Goal: Task Accomplishment & Management: Manage account settings

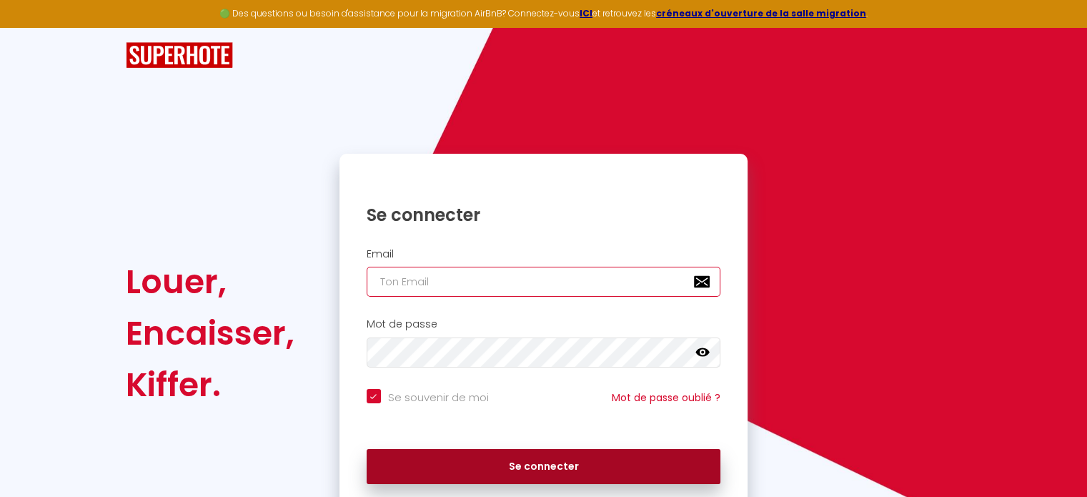
type input "[EMAIL_ADDRESS][DOMAIN_NAME]"
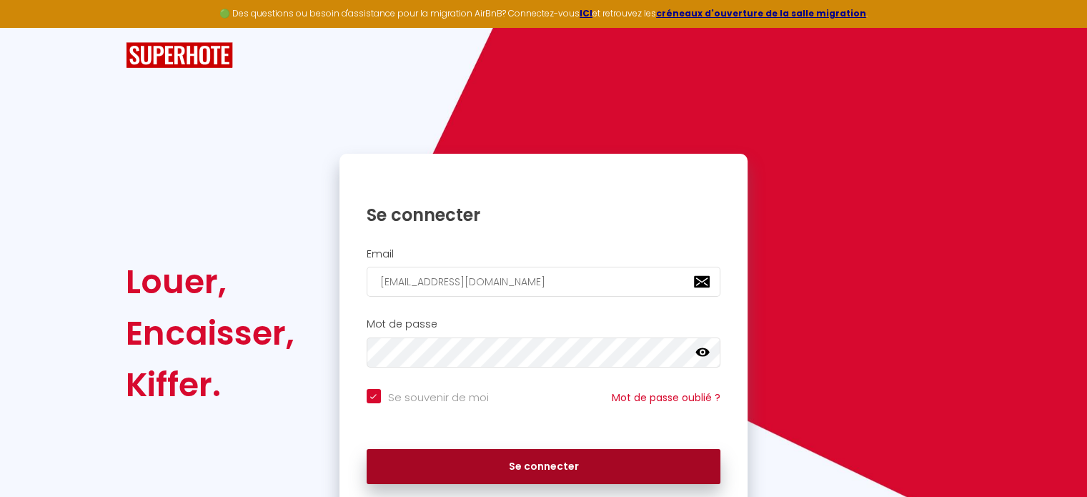
click at [457, 455] on button "Se connecter" at bounding box center [544, 467] width 354 height 36
checkbox input "true"
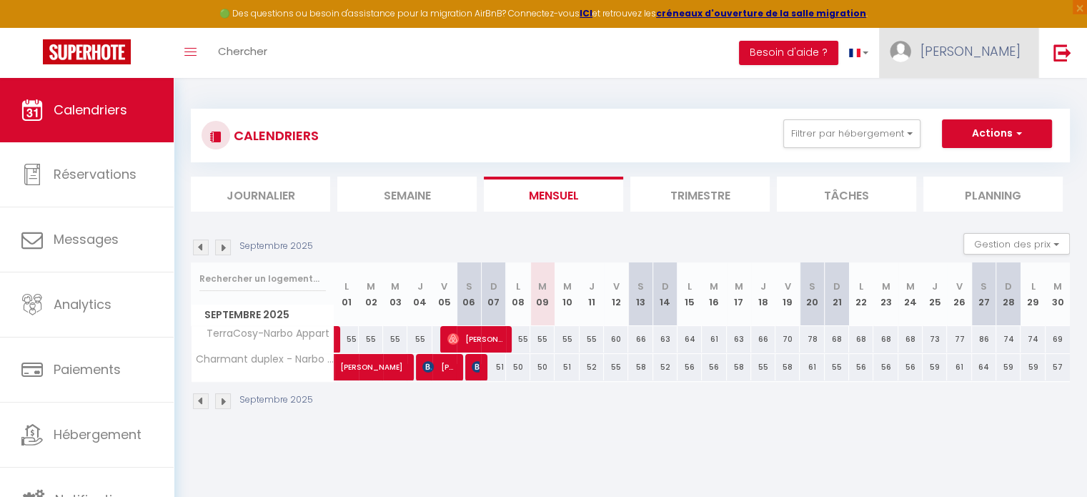
click at [1007, 34] on link "[PERSON_NAME]" at bounding box center [958, 53] width 159 height 50
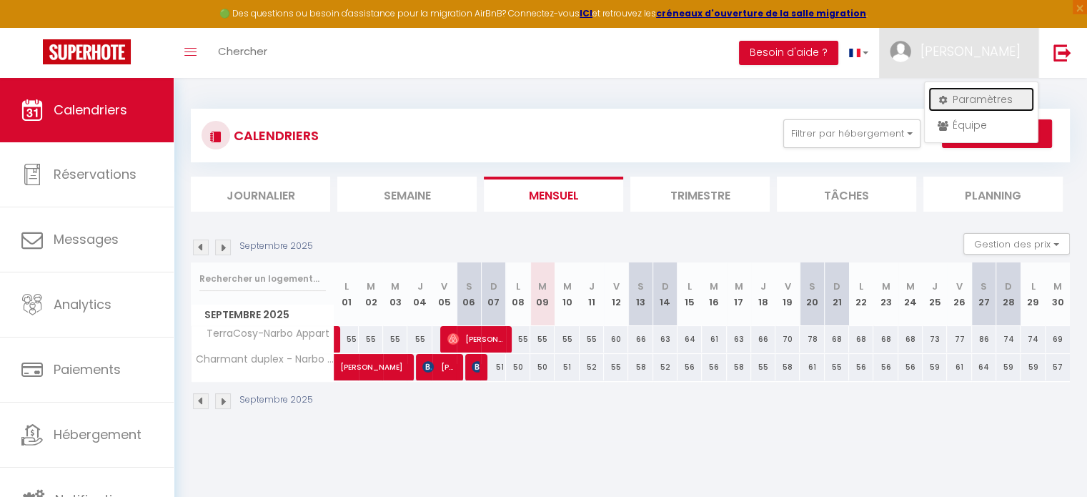
click at [988, 94] on link "Paramètres" at bounding box center [981, 99] width 106 height 24
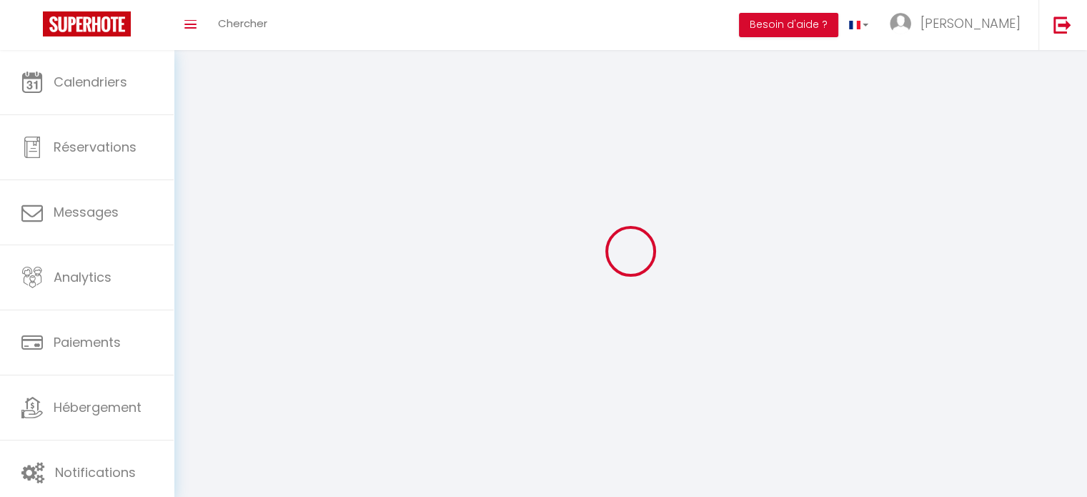
type input "[PERSON_NAME]"
type input "0670476730"
type input "[STREET_ADDRESS]"
type input "11120"
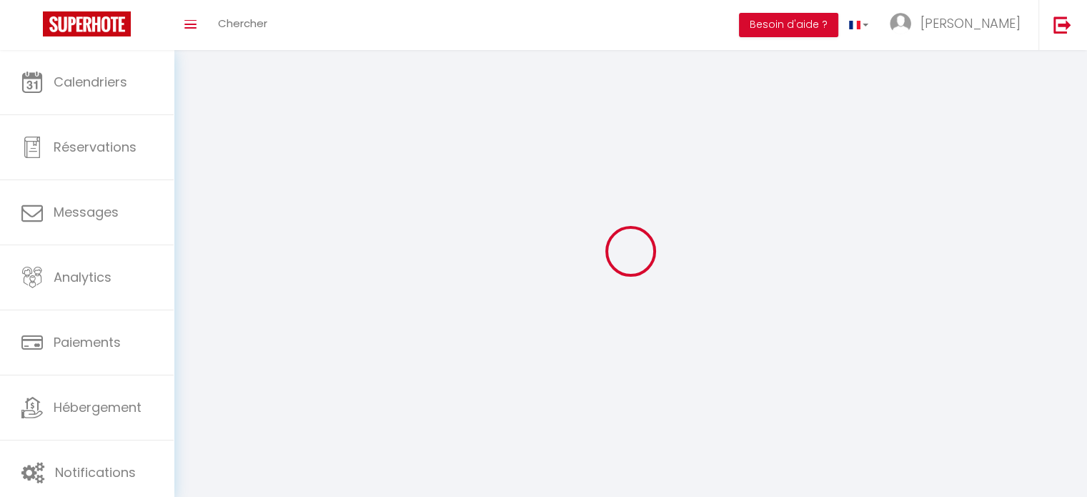
type input "ginestas"
select select "28"
type input "g3yuMEcvbIvYdwwsCWUzCzUhj"
type input "yNFI4EVHjO8eBV0oj30yemxxN"
select select "fr"
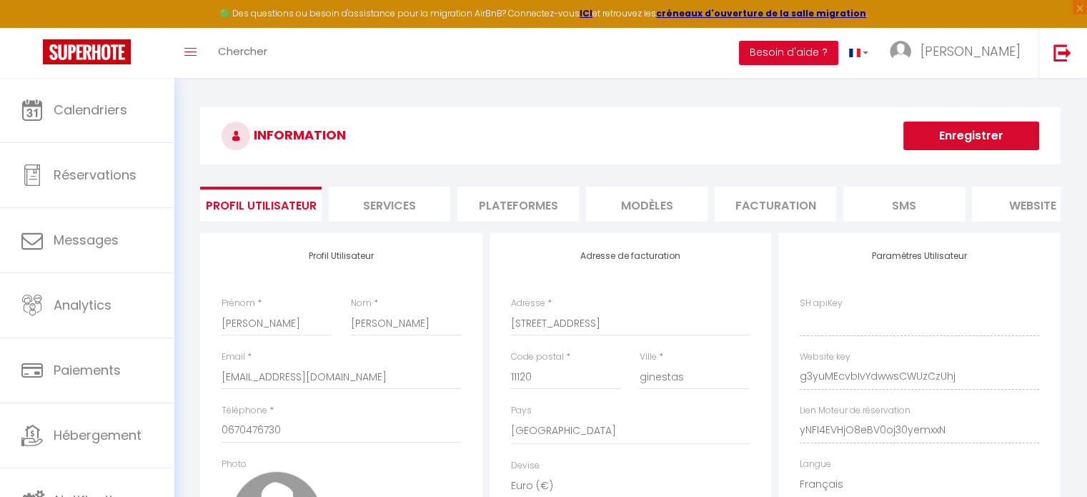
type input "g3yuMEcvbIvYdwwsCWUzCzUhj"
type input "yNFI4EVHjO8eBV0oj30yemxxN"
type input "[URL][DOMAIN_NAME]"
click at [503, 211] on li "Plateformes" at bounding box center [517, 204] width 121 height 35
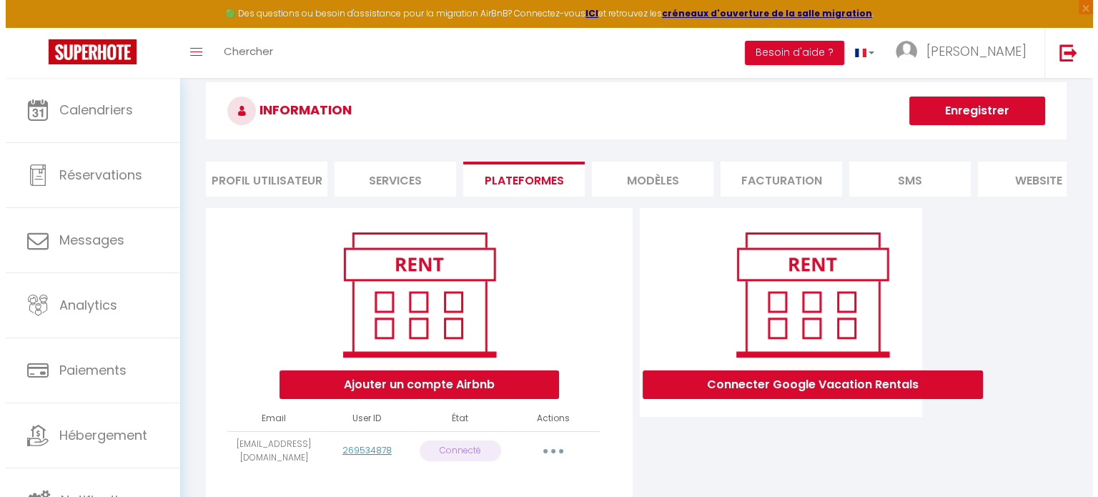
scroll to position [86, 0]
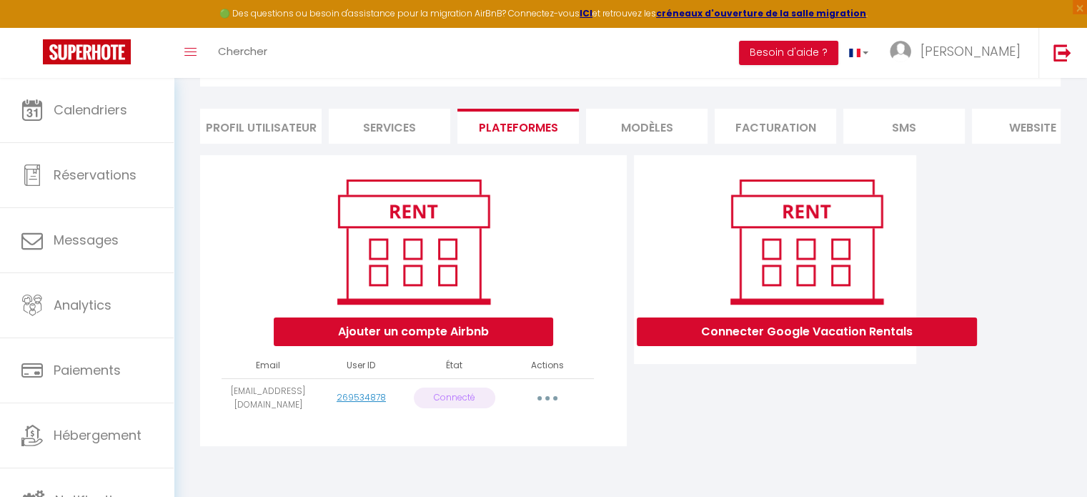
click at [548, 391] on button "button" at bounding box center [547, 398] width 40 height 23
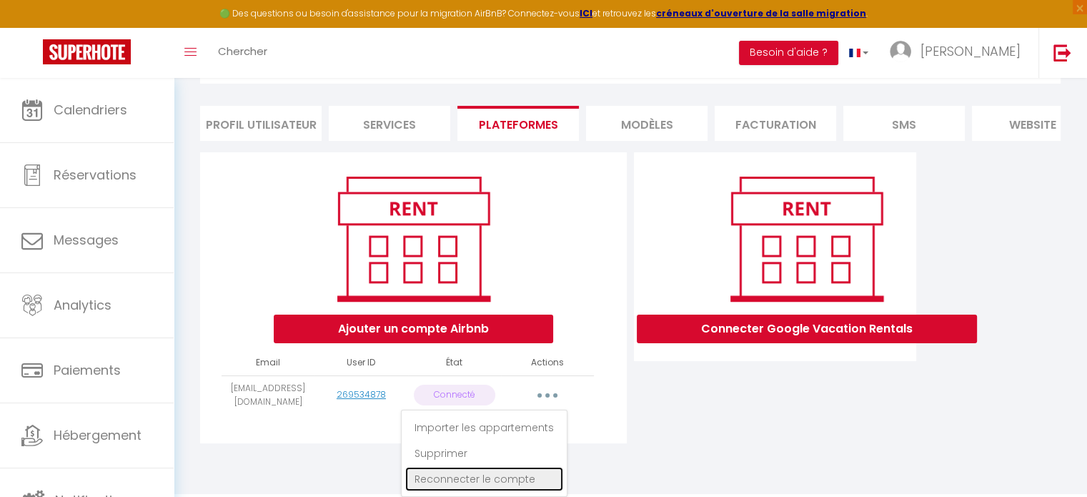
click at [453, 479] on link "Reconnecter le compte" at bounding box center [484, 479] width 158 height 24
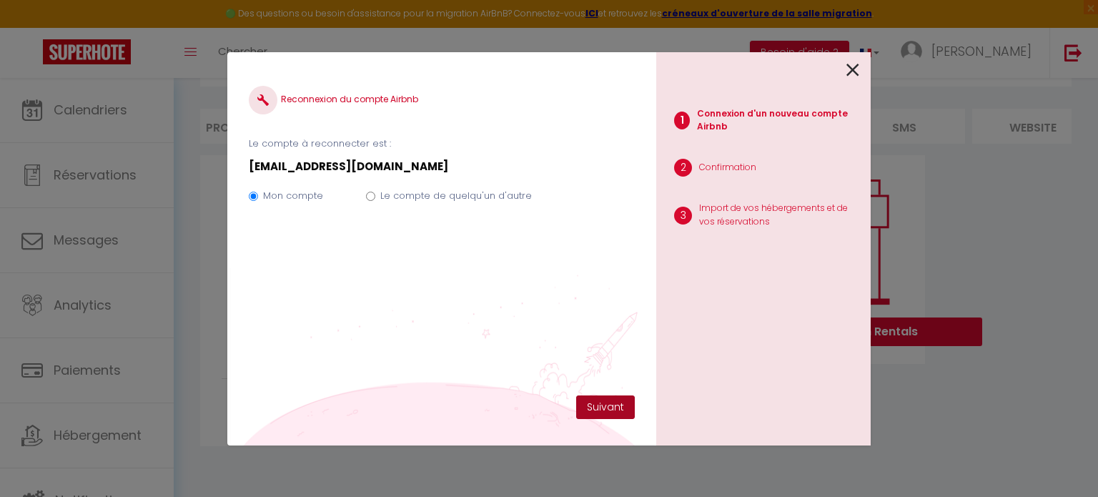
click at [615, 414] on button "Suivant" at bounding box center [605, 407] width 59 height 24
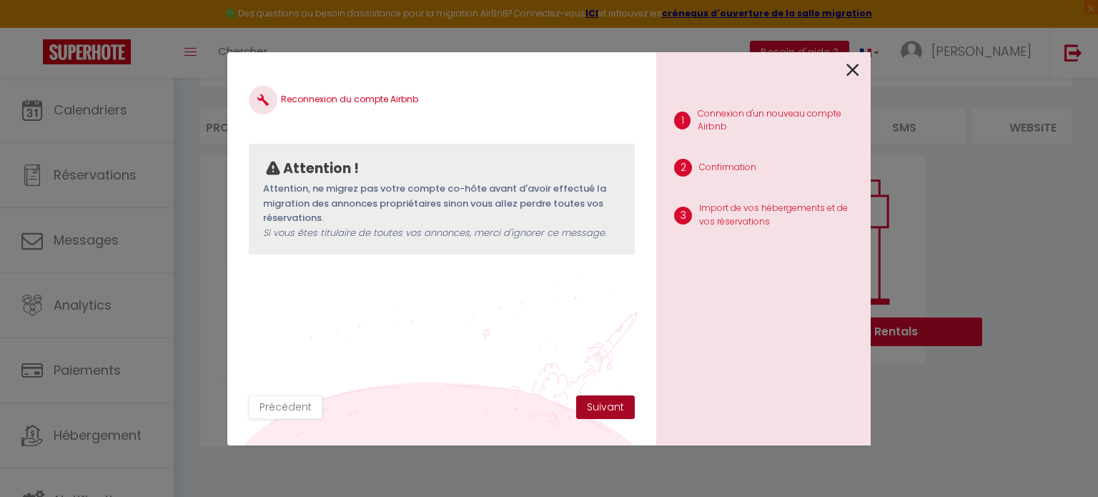
click at [617, 411] on button "Suivant" at bounding box center [605, 407] width 59 height 24
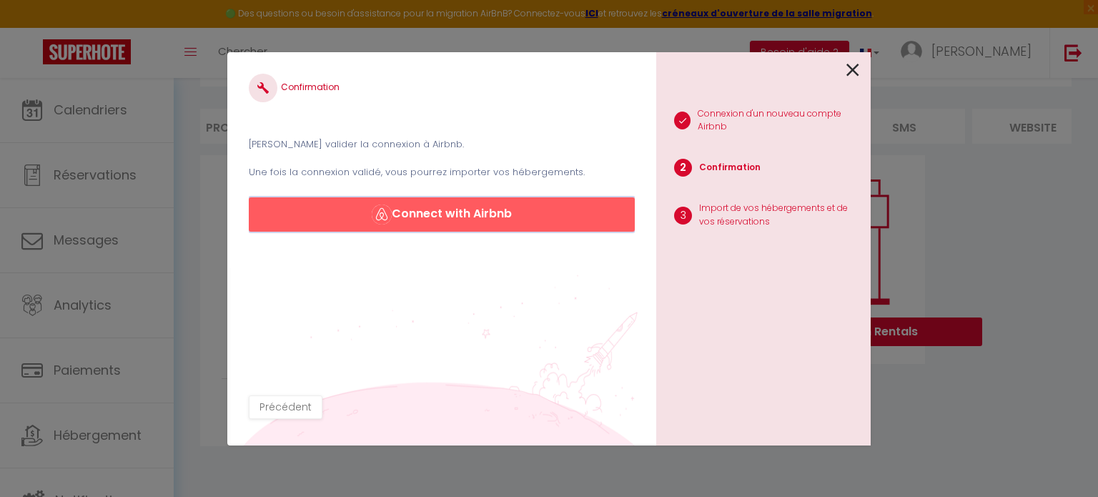
click at [437, 212] on button "Connect with Airbnb" at bounding box center [442, 214] width 386 height 34
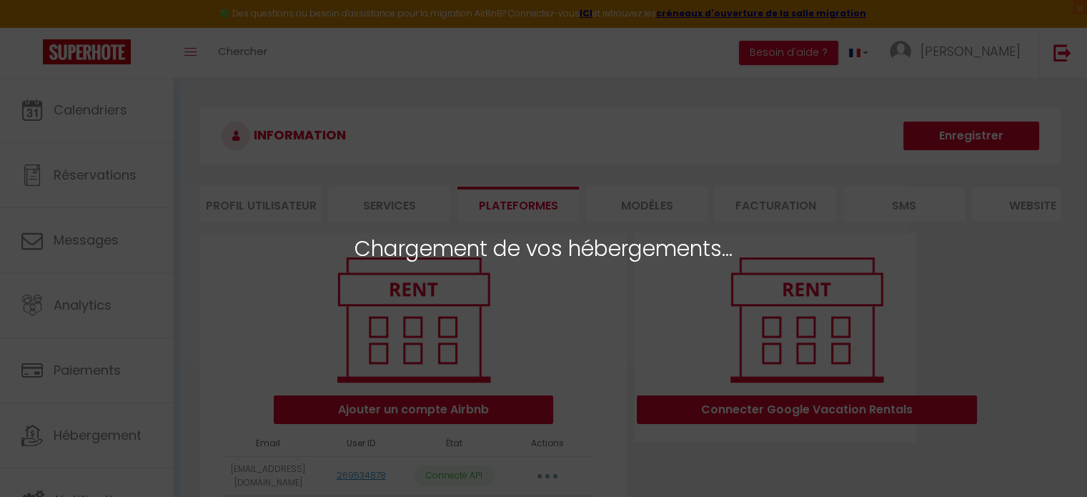
select select "30736"
select select "49445"
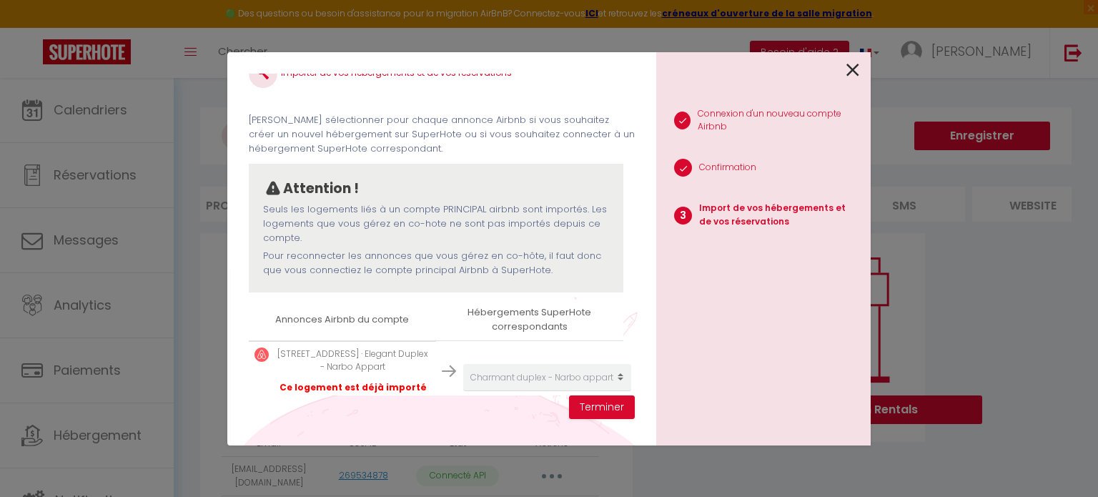
scroll to position [29, 0]
drag, startPoint x: 635, startPoint y: 188, endPoint x: 635, endPoint y: 216, distance: 27.9
click at [635, 216] on div "Importer de vos hébergements et de vos réservations Veuillez sélectionner pour …" at bounding box center [441, 248] width 429 height 393
click at [595, 228] on p "Seuls les logements liés à un compte PRINCIPAL airbnb sont importés. Les logeme…" at bounding box center [436, 222] width 346 height 44
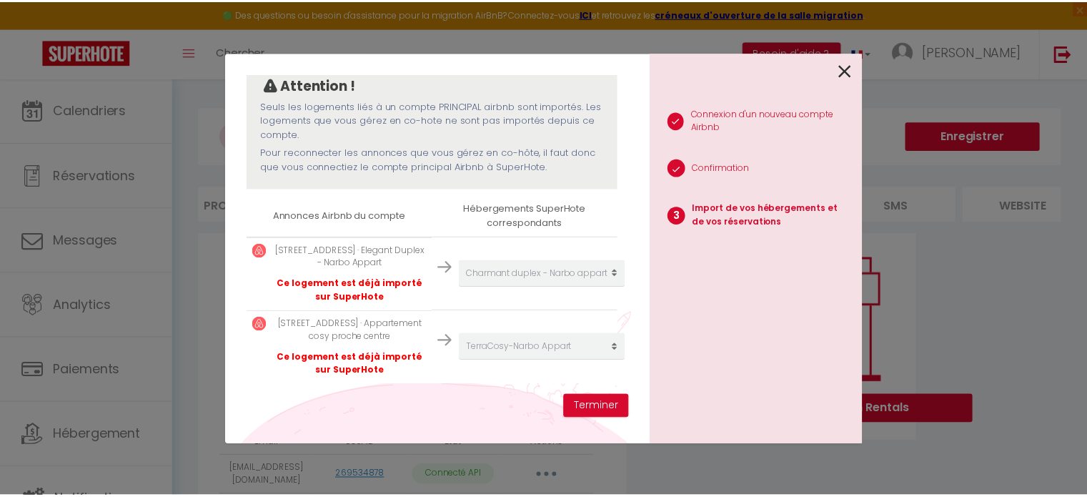
scroll to position [139, 0]
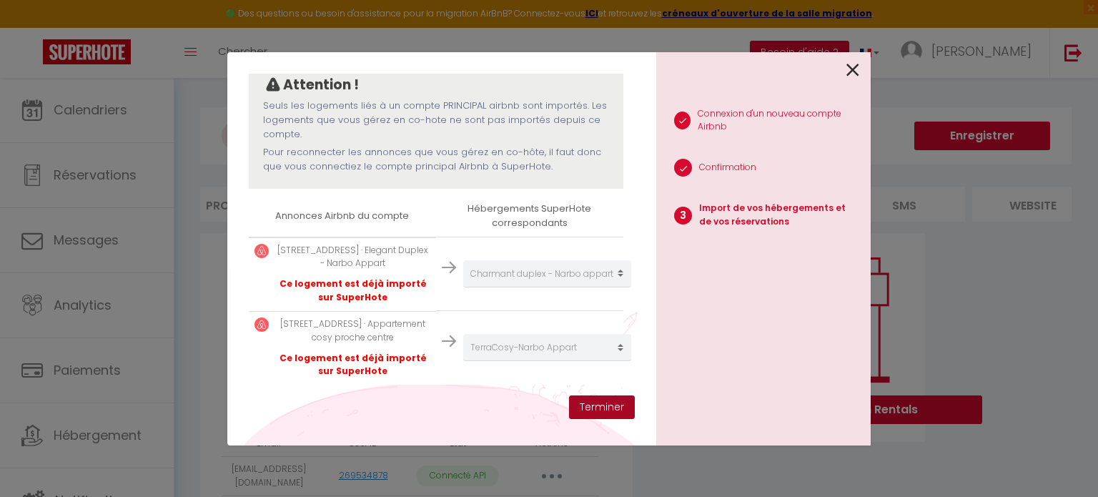
click at [599, 402] on button "Terminer" at bounding box center [602, 407] width 66 height 24
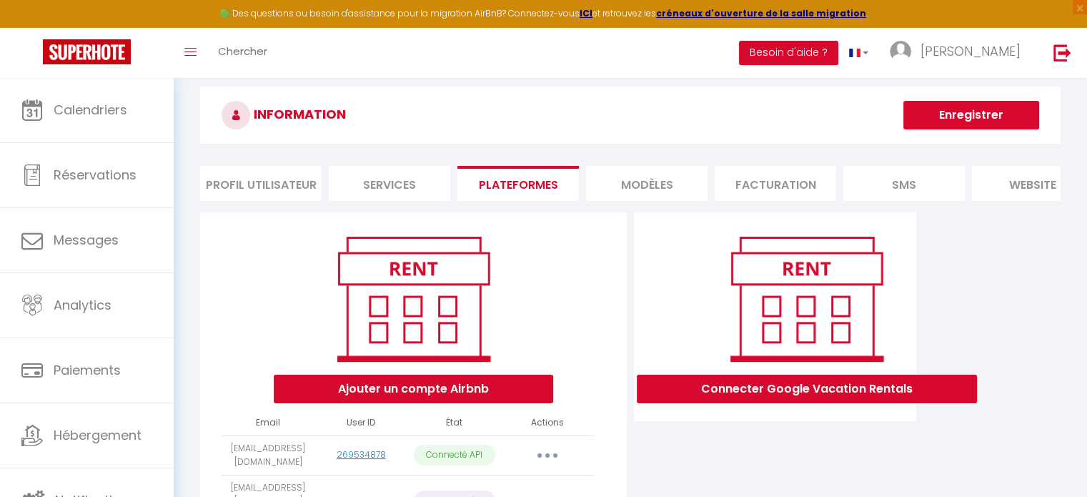
scroll to position [0, 0]
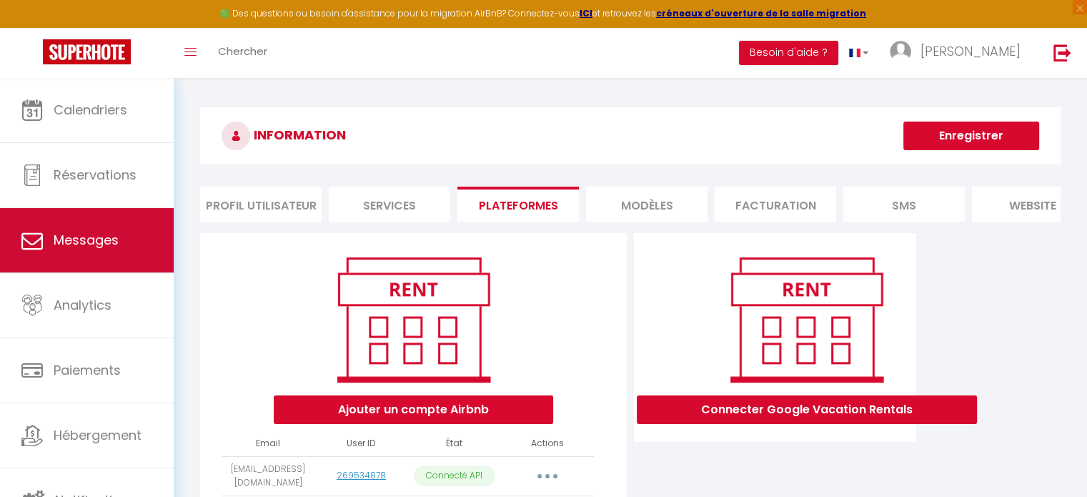
click at [85, 224] on link "Messages" at bounding box center [87, 240] width 174 height 64
select select "message"
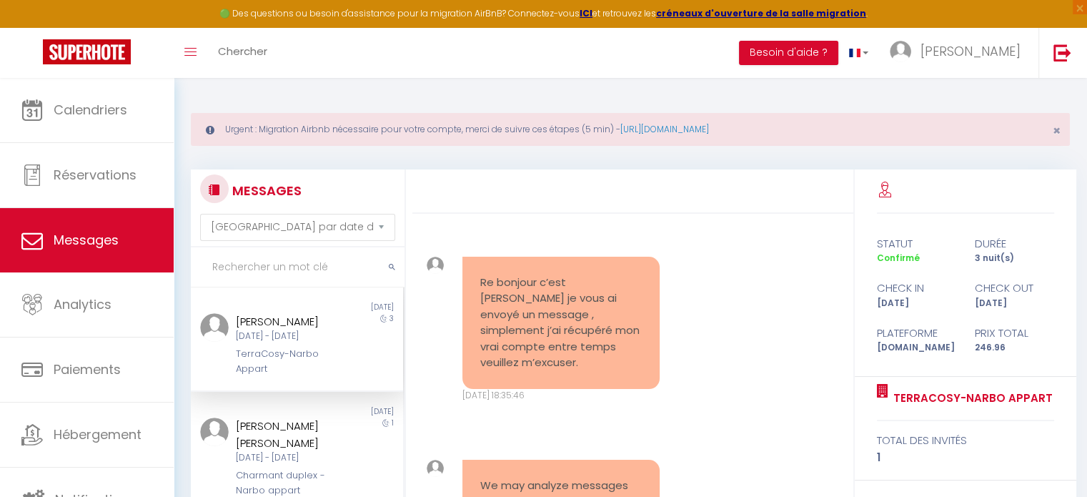
scroll to position [9361, 0]
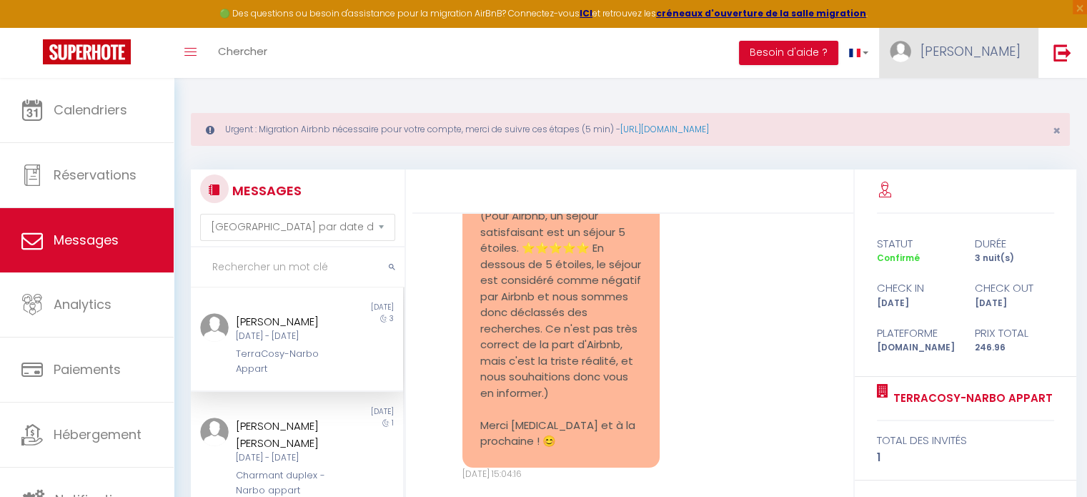
click at [1010, 59] on link "[PERSON_NAME]" at bounding box center [958, 53] width 159 height 50
click at [455, 103] on div "Urgent : Migration Airbnb nécessaire pour votre compte, merci de suivre ces éta…" at bounding box center [630, 405] width 913 height 654
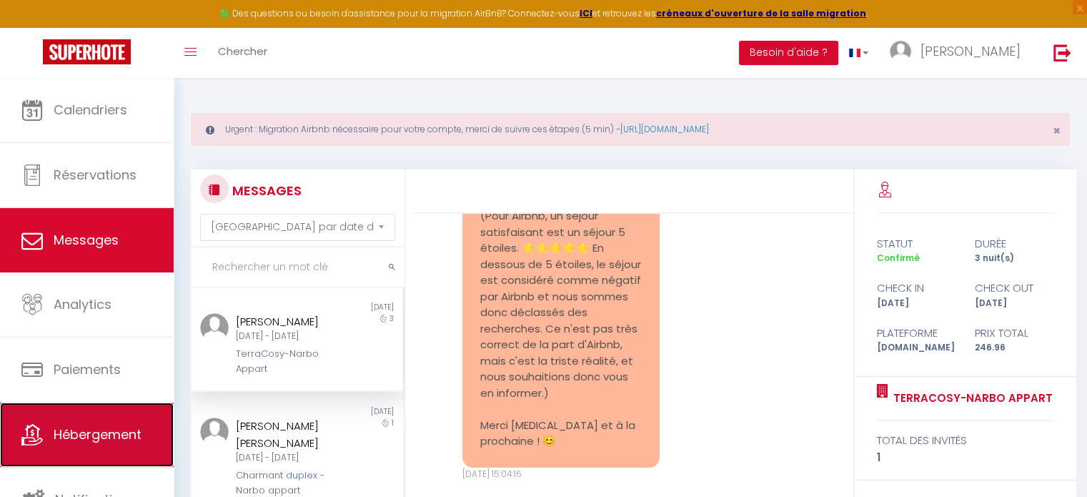
click at [114, 415] on link "Hébergement" at bounding box center [87, 434] width 174 height 64
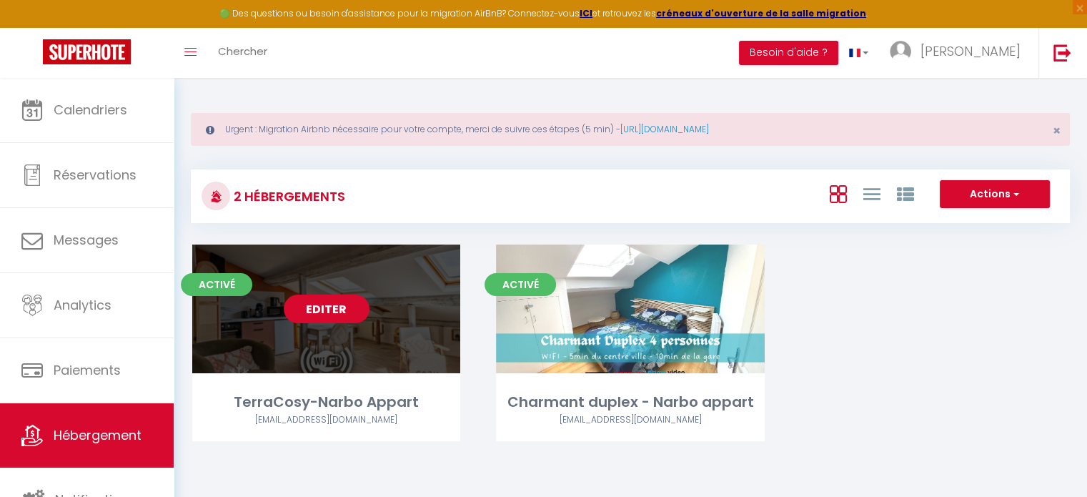
click at [300, 303] on link "Editer" at bounding box center [327, 308] width 86 height 29
select select "3"
select select "2"
select select "1"
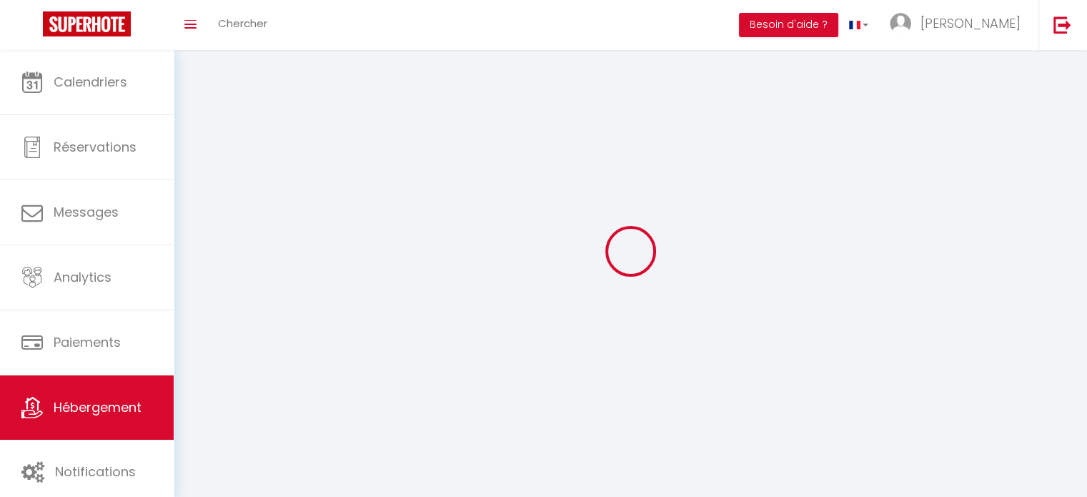
select select
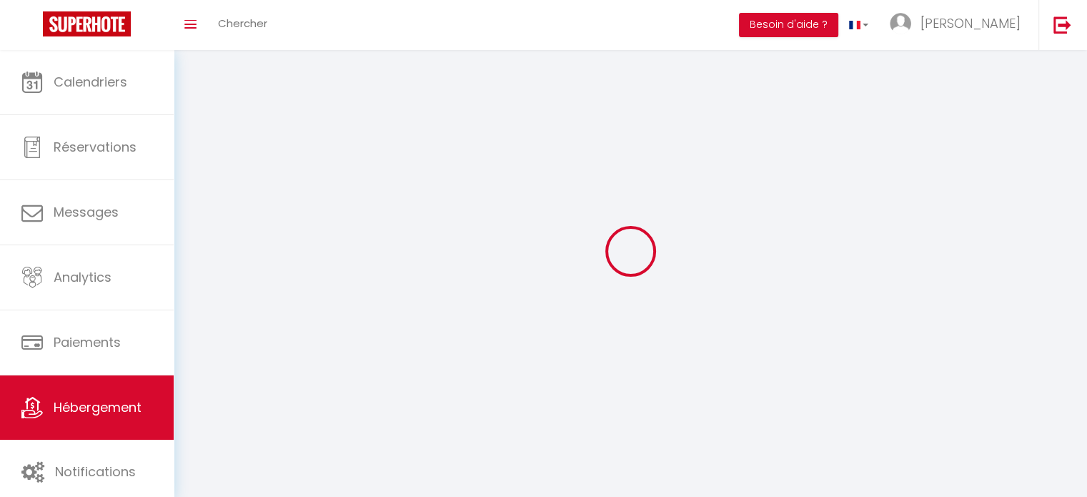
checkbox input "false"
select select
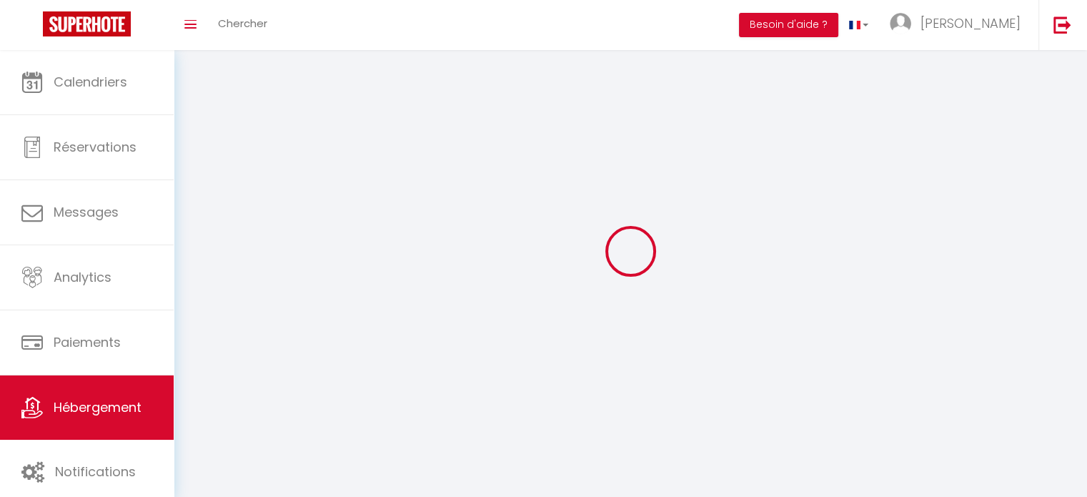
select select
select select "1"
select select
select select "28"
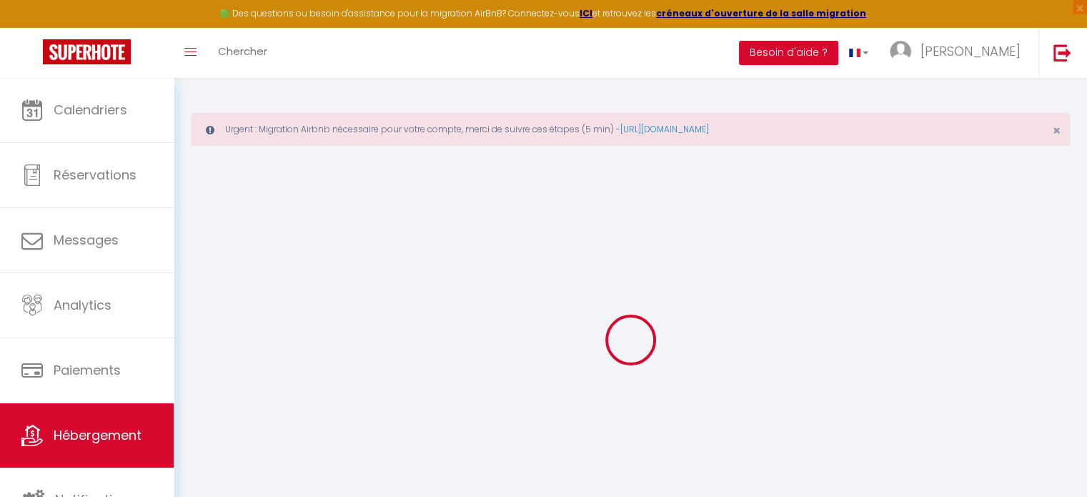
select select
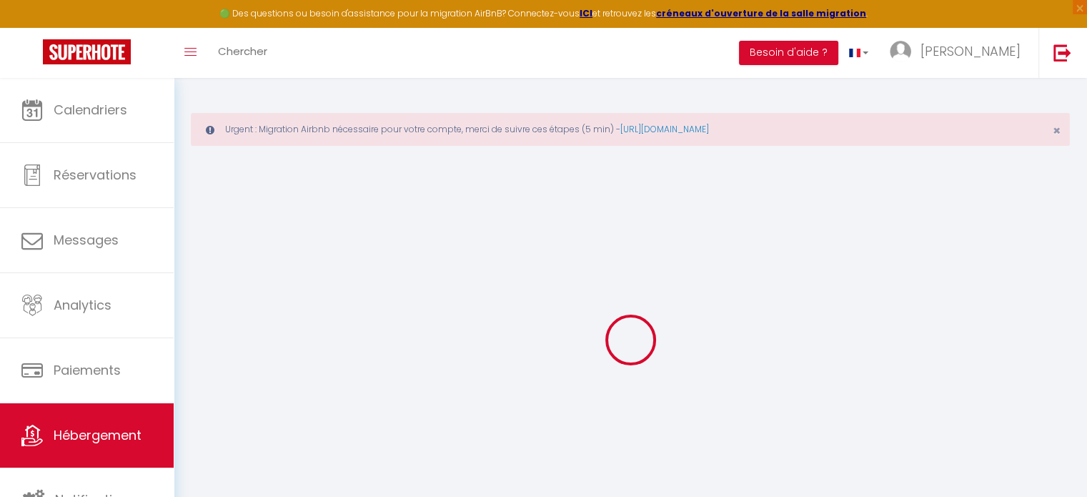
select select
checkbox input "false"
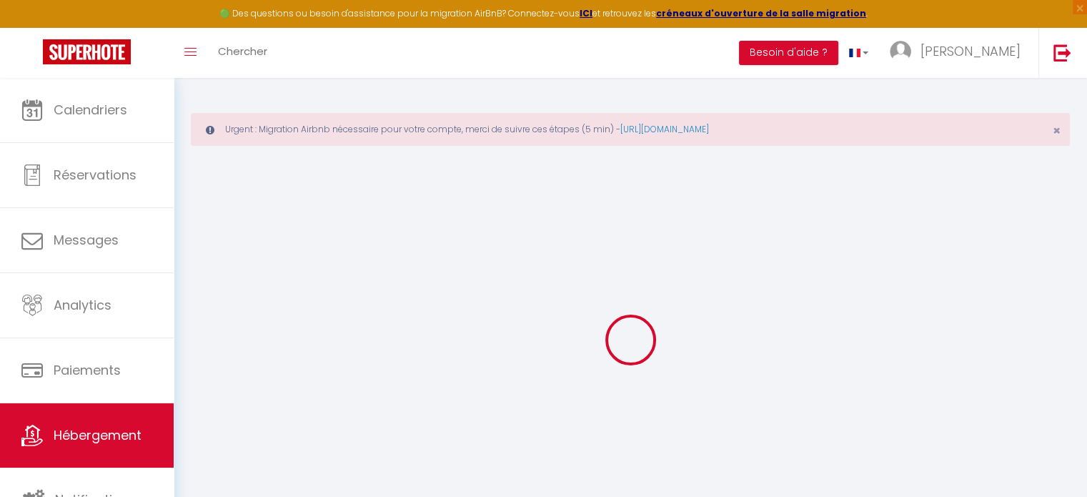
select select
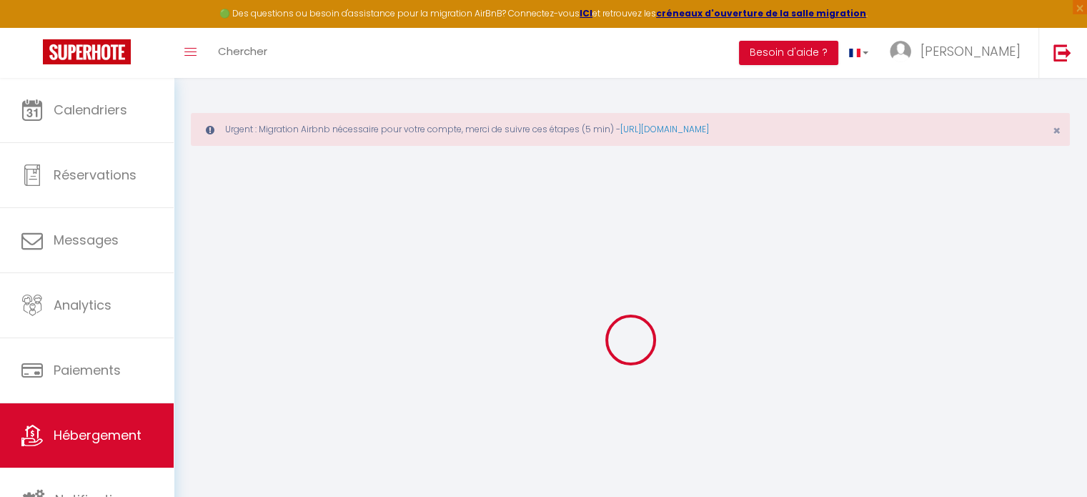
select select
checkbox input "false"
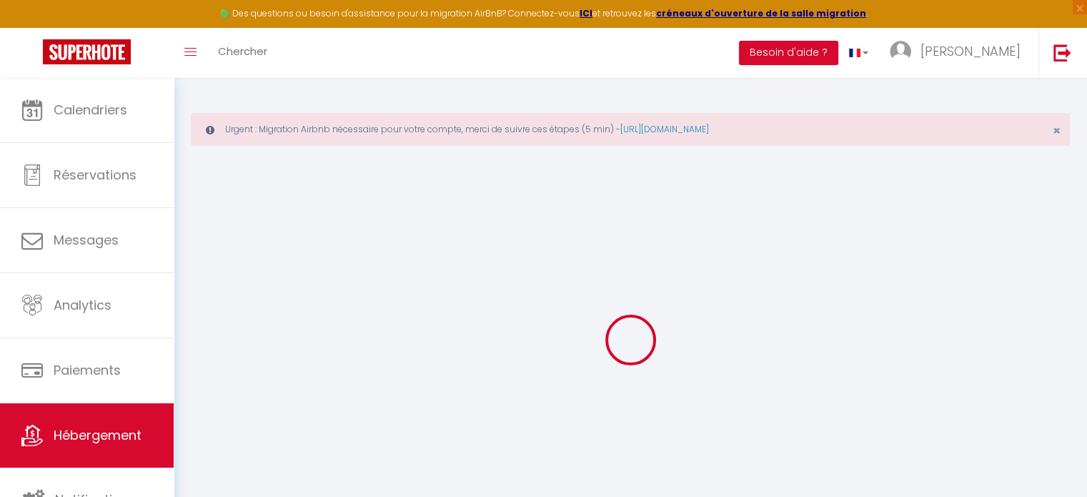
checkbox input "false"
select select
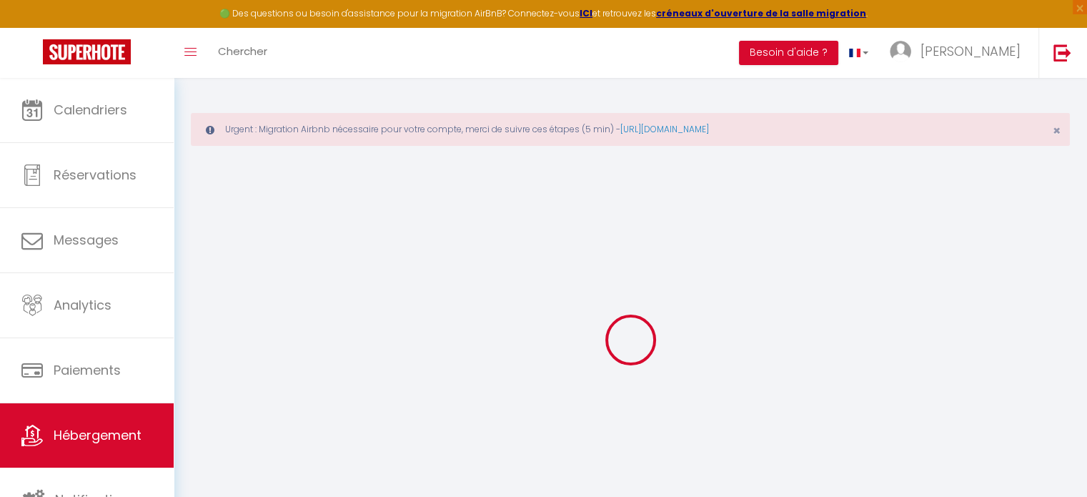
select select
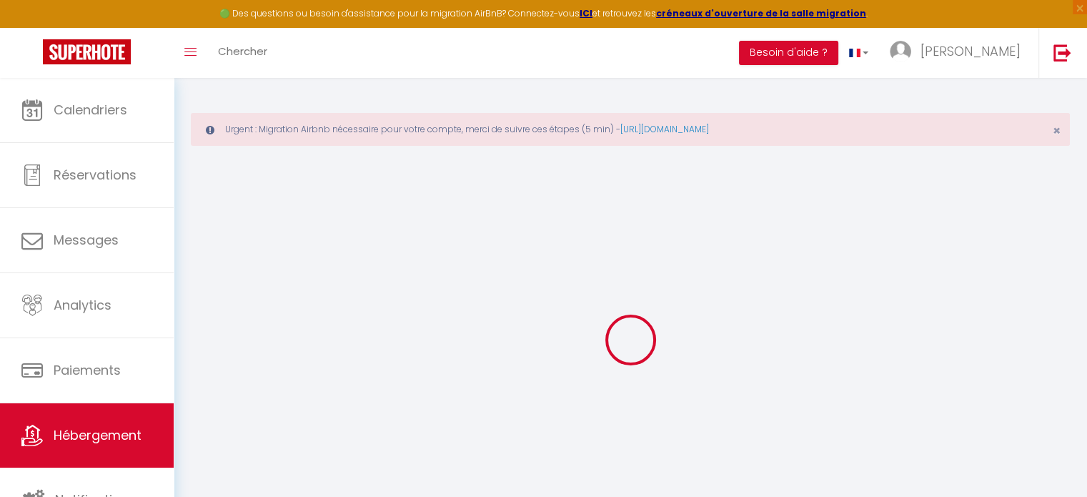
checkbox input "false"
select select
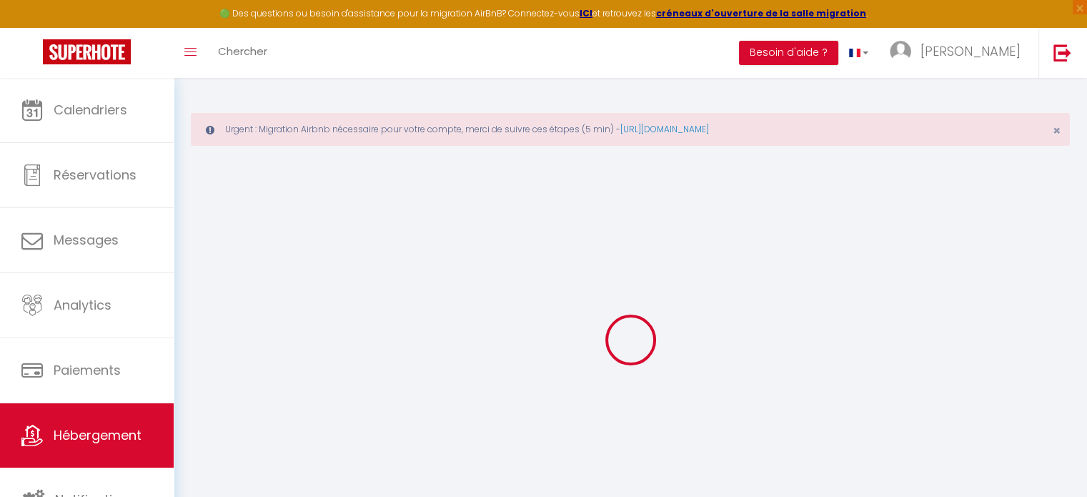
select select
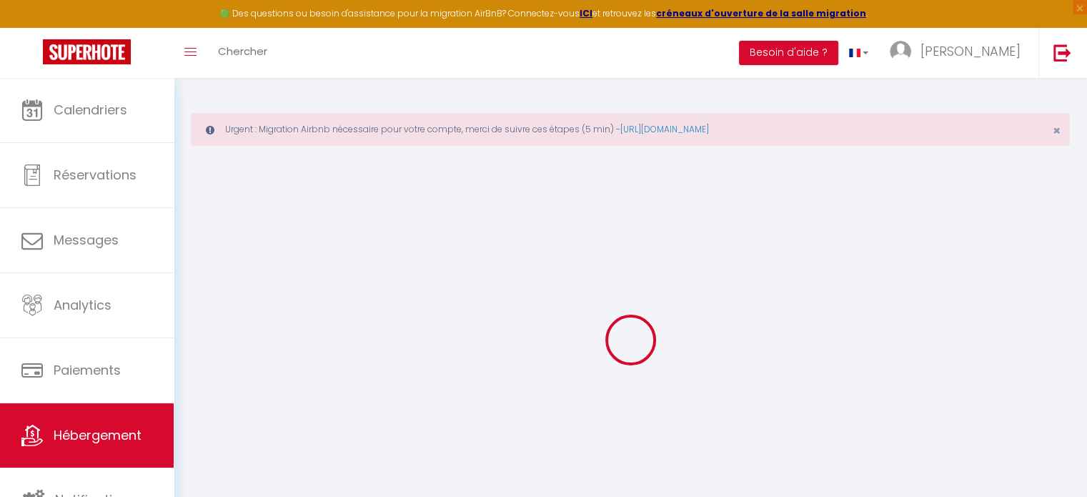
select select
checkbox input "false"
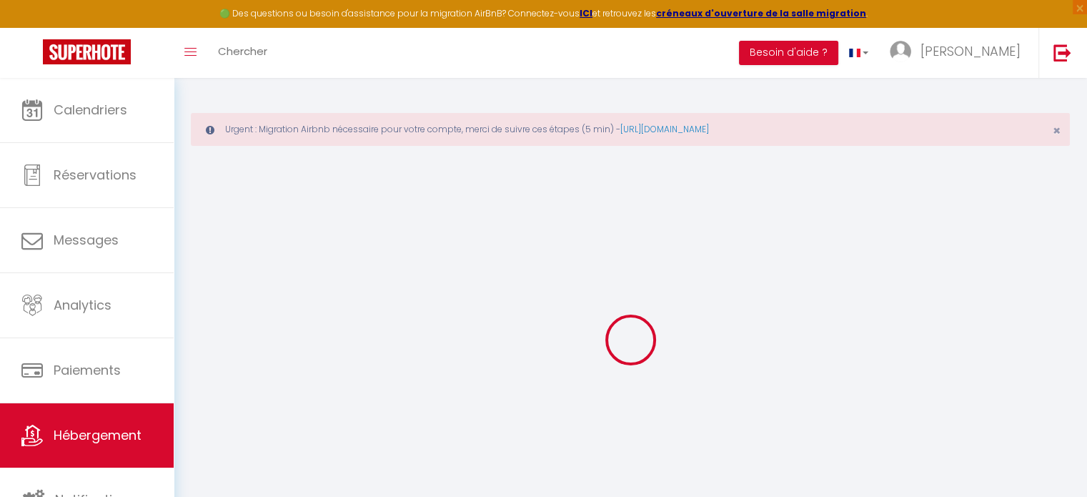
checkbox input "false"
select select
type input "TerraCosy-Narbo Appart"
type input "22 rue du Tour du Lieu"
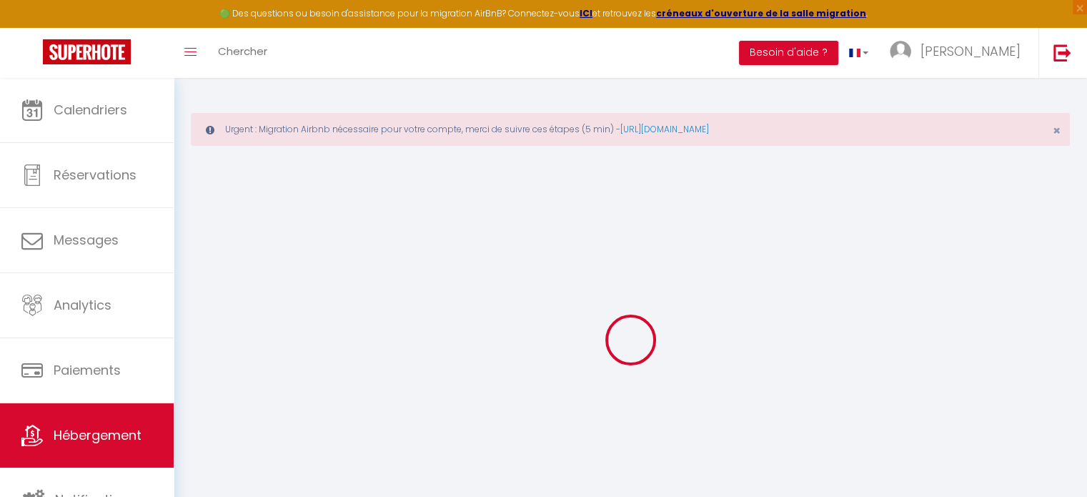
type input "11120"
type input "Ginestas"
select select "2"
type input "50"
type input "35"
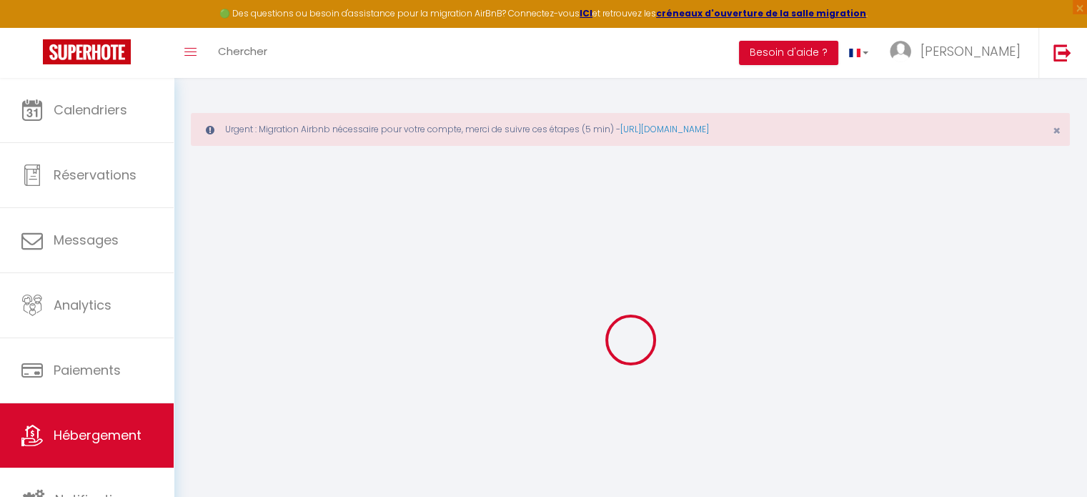
type input "3.30"
type input "350"
select select
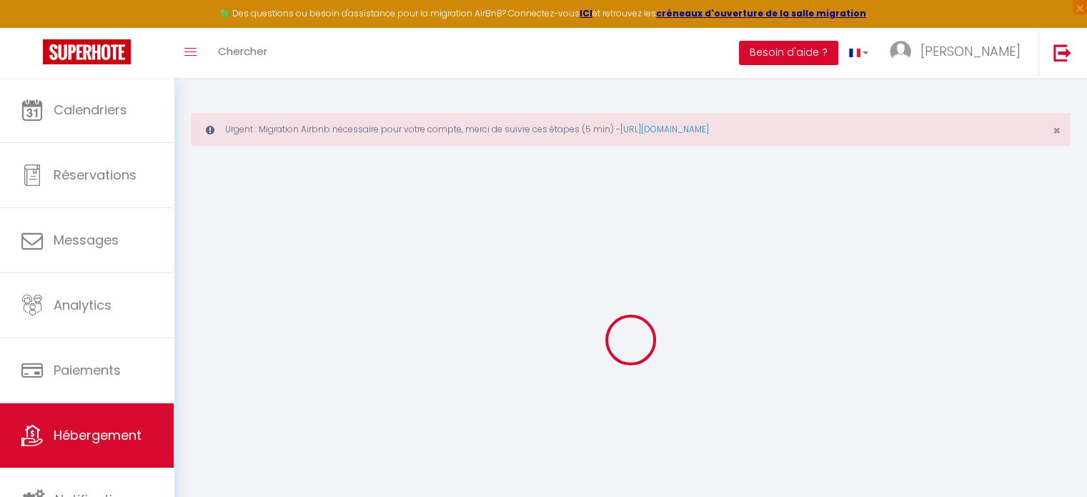
select select
type input "6 rue Chanzy"
type input "11100"
type input "Narbonne"
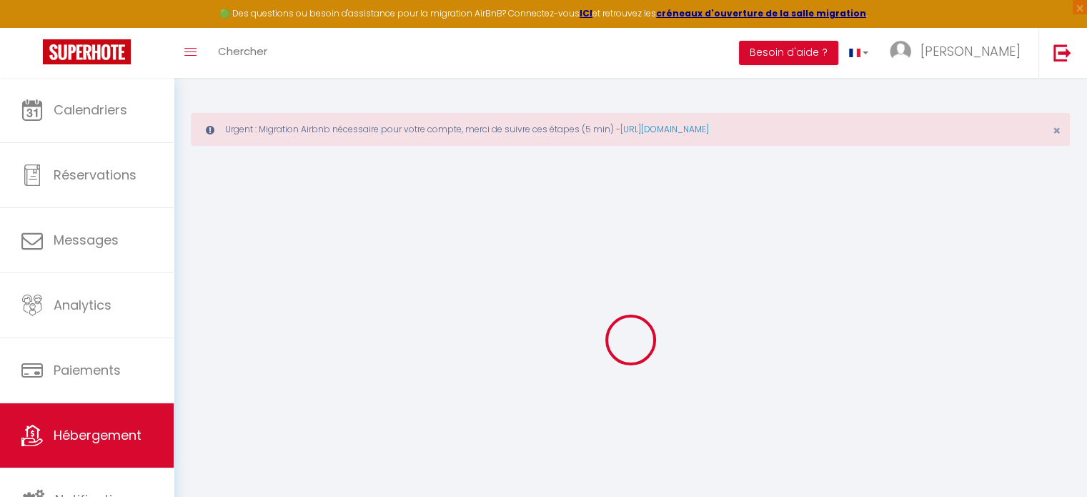
type input "thomasjules@orange.fr"
select select "6331"
checkbox input "false"
checkbox input "true"
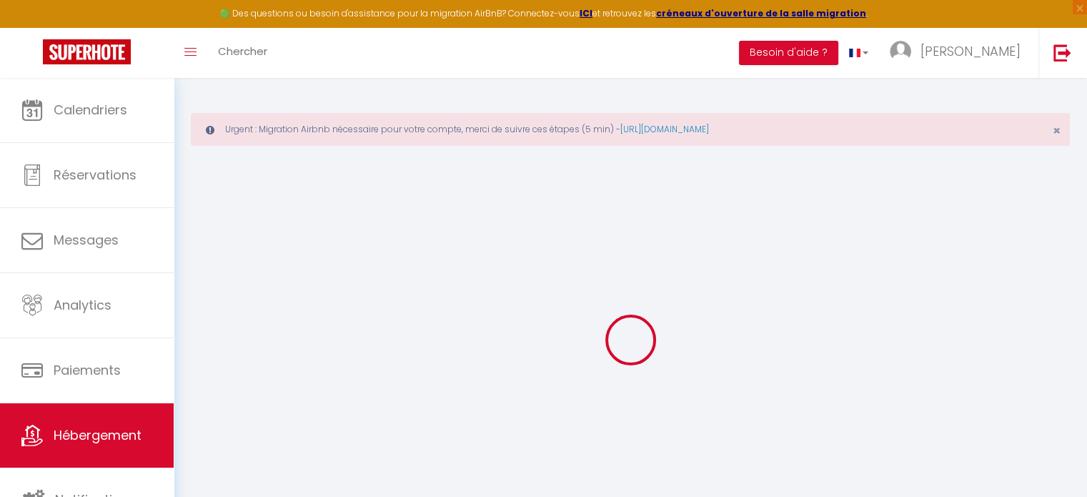
checkbox input "true"
type input "0"
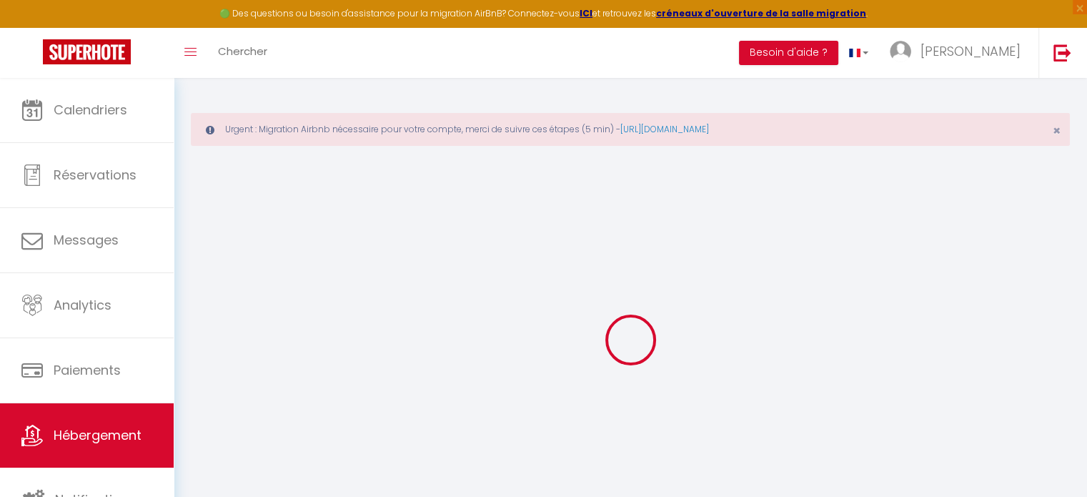
select select "+ 15 %"
select select "+ 20 %"
checkbox input "false"
checkbox input "true"
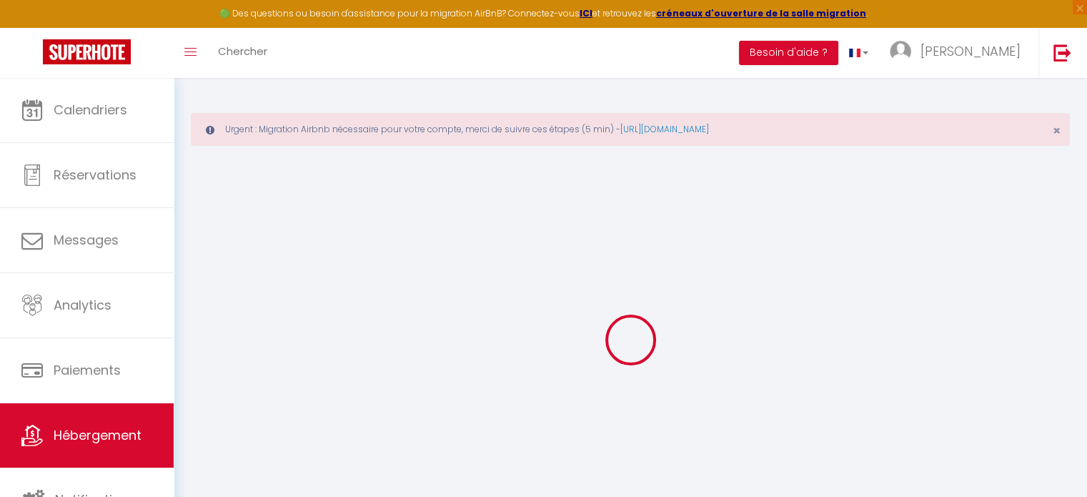
checkbox input "true"
select select "365"
select select "well_reviewed_guests"
select select "EUR"
select select
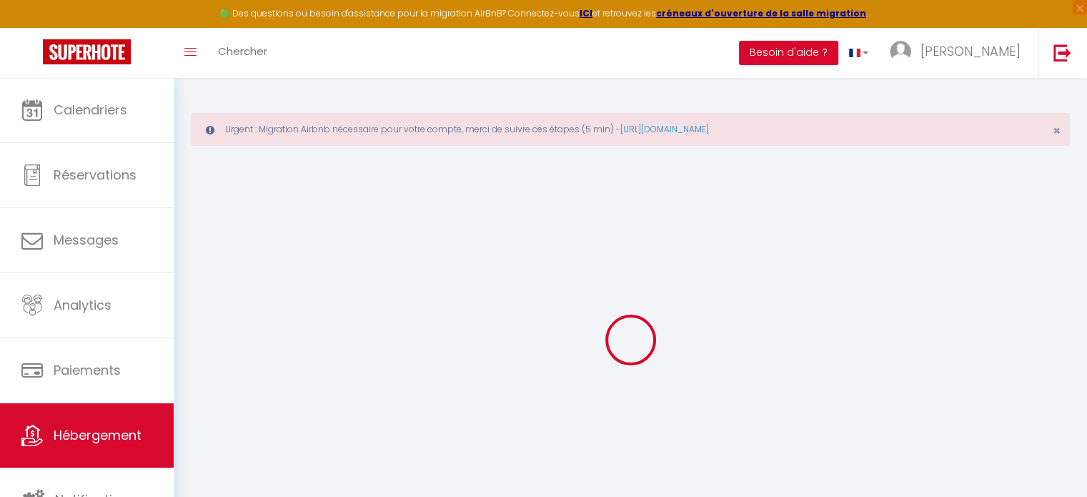
select select "4261-1230978039913489632"
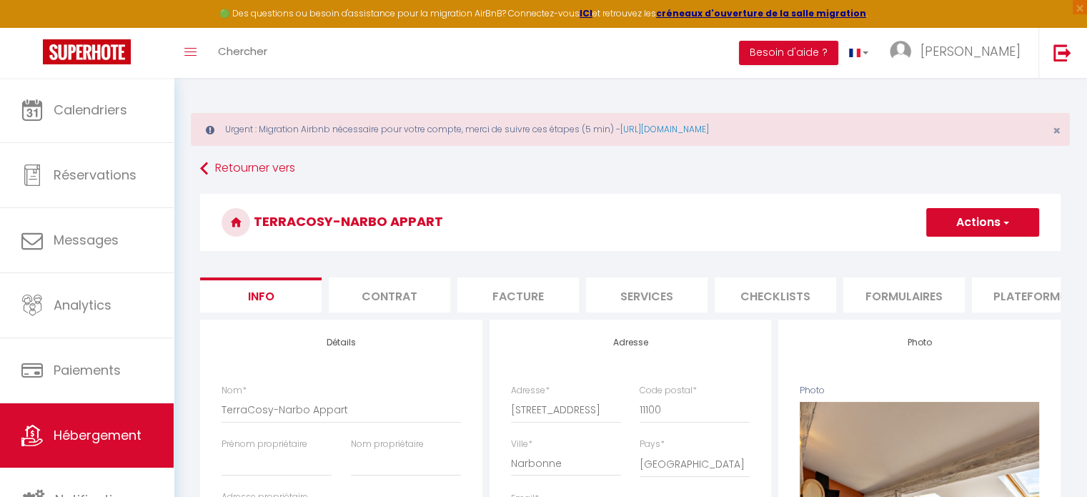
checkbox input "false"
checkbox input "true"
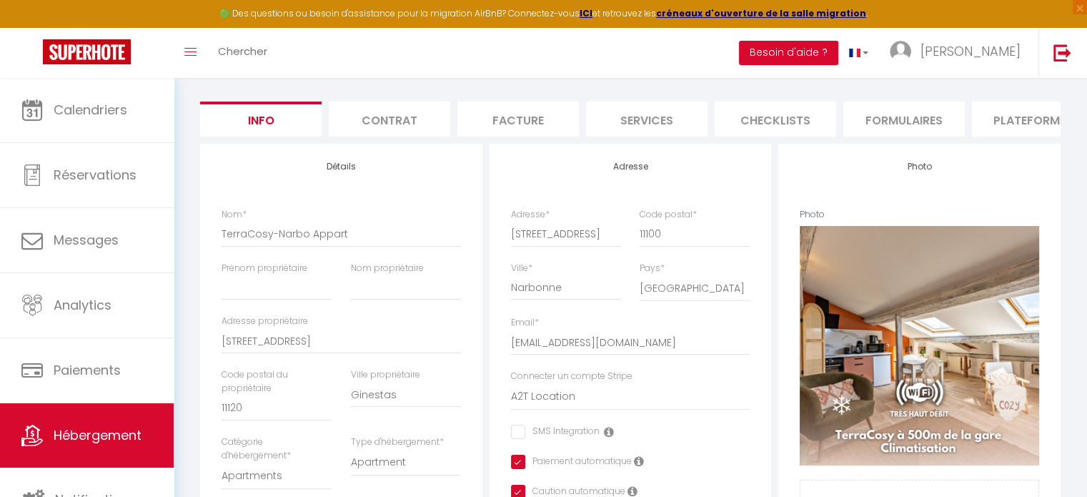
scroll to position [183, 0]
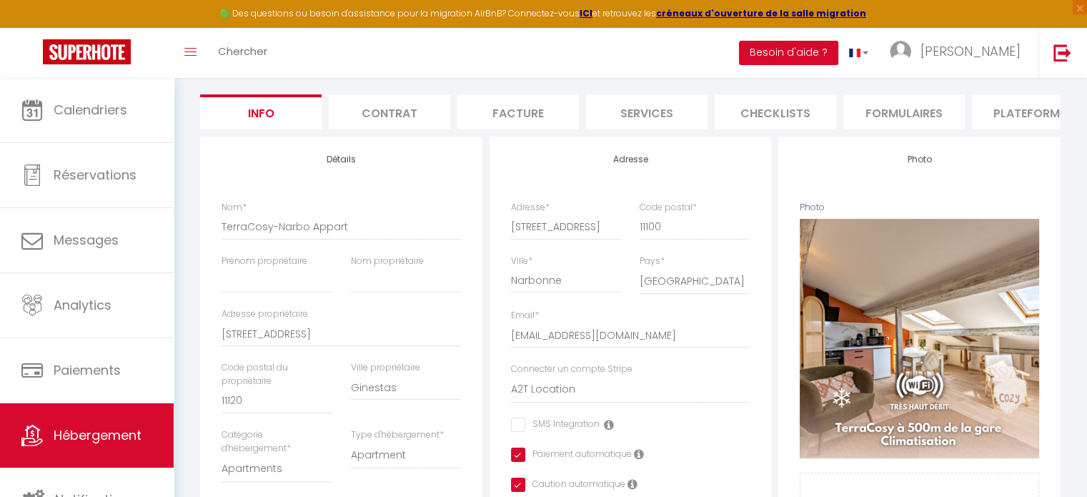
click at [998, 119] on li "Plateformes" at bounding box center [1032, 111] width 121 height 35
select select
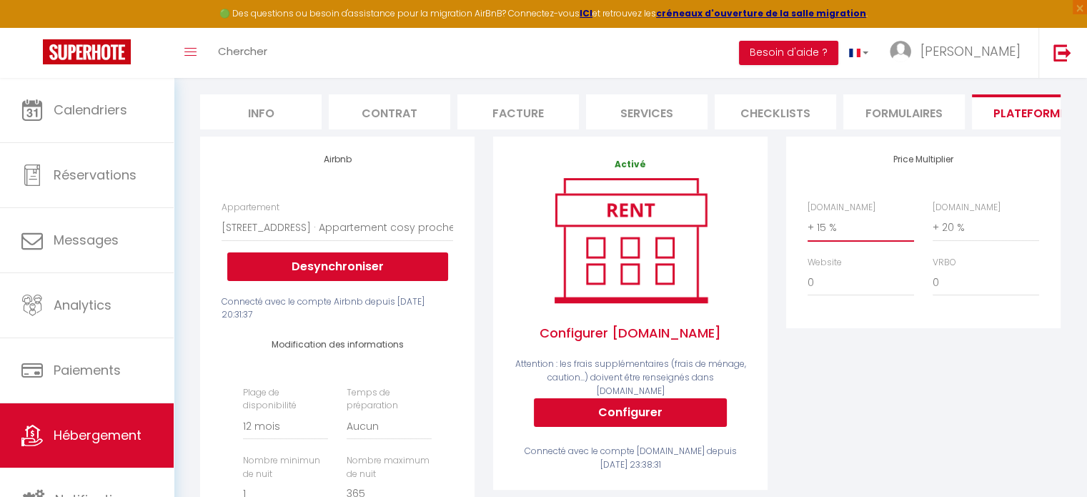
click at [843, 231] on select "0 + 1 % + 2 % + 3 % + 4 % + 5 % + 6 % + 7 % + 8 % + 9 %" at bounding box center [861, 227] width 106 height 27
select select "+ 17 %"
click at [808, 224] on select "0 + 1 % + 2 % + 3 % + 4 % + 5 % + 6 % + 7 % + 8 % + 9 %" at bounding box center [861, 227] width 106 height 27
select select
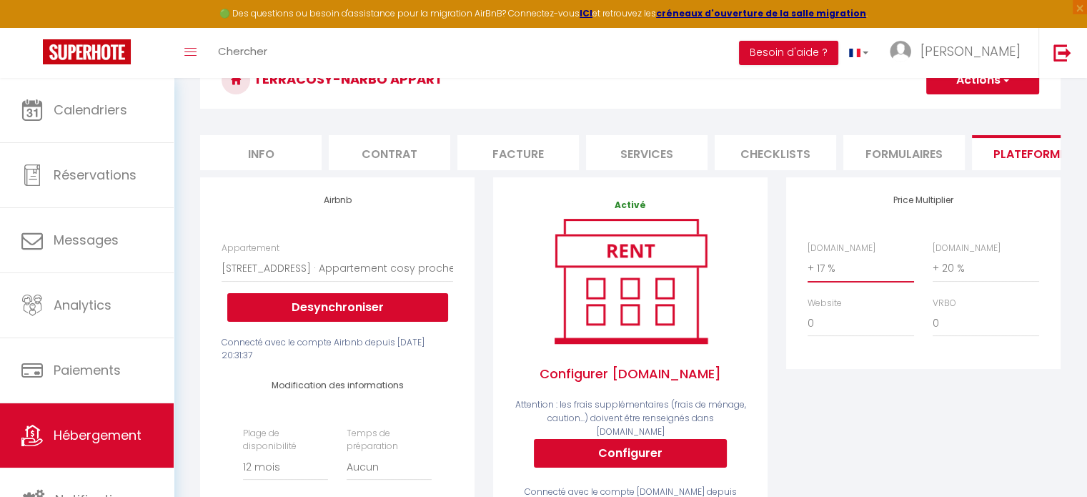
scroll to position [183, 0]
